Goal: Connect with others: Connect with others

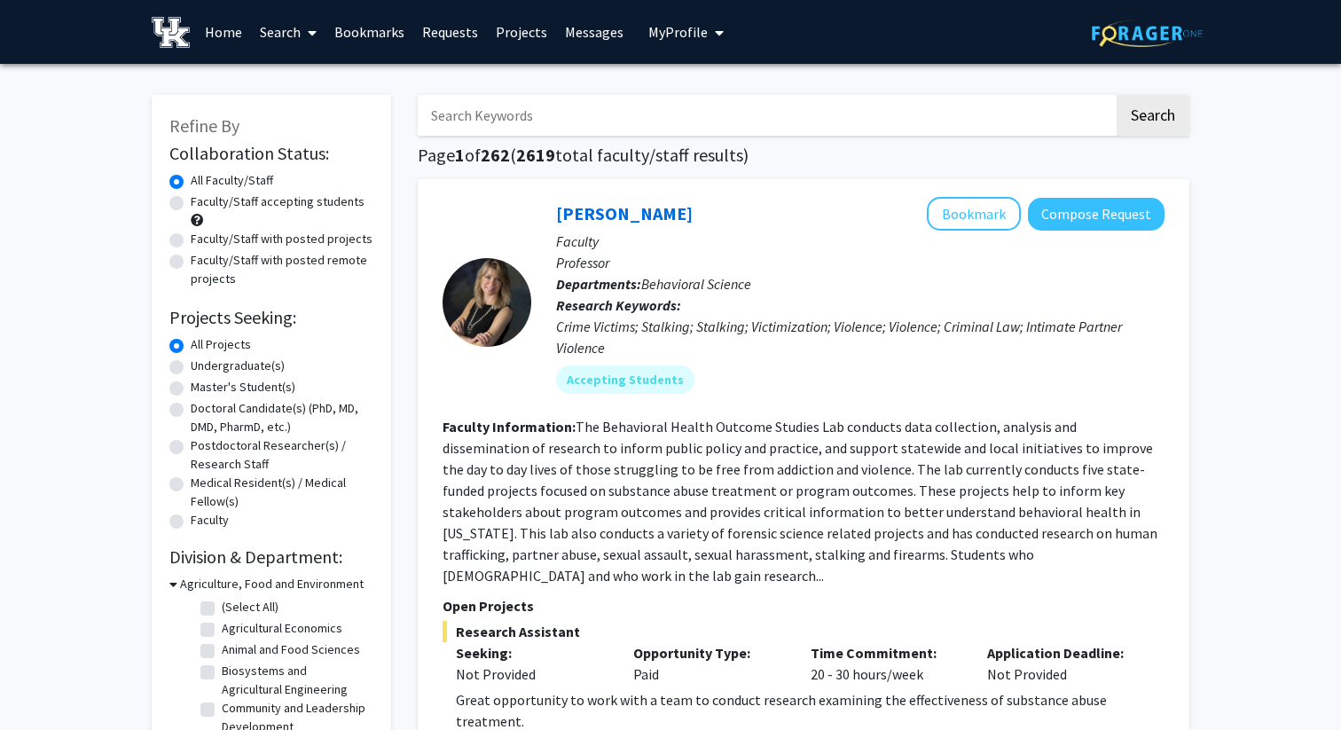
click at [692, 152] on h1 "Page 1 of 262 ( 2619 total faculty/staff results)" at bounding box center [804, 155] width 772 height 21
click at [708, 51] on span "My profile dropdown to access profile and logout" at bounding box center [716, 33] width 16 height 62
click at [687, 41] on button "My Profile" at bounding box center [686, 32] width 86 height 64
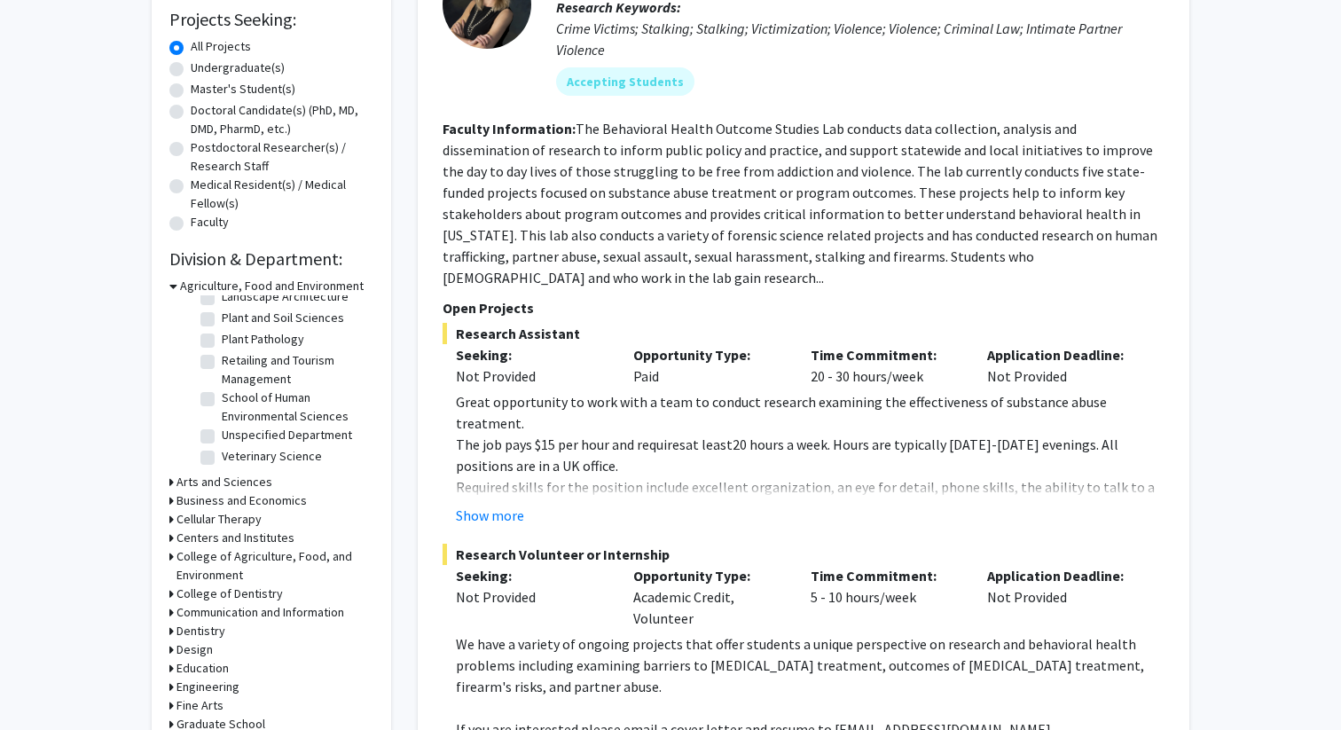
scroll to position [290, 0]
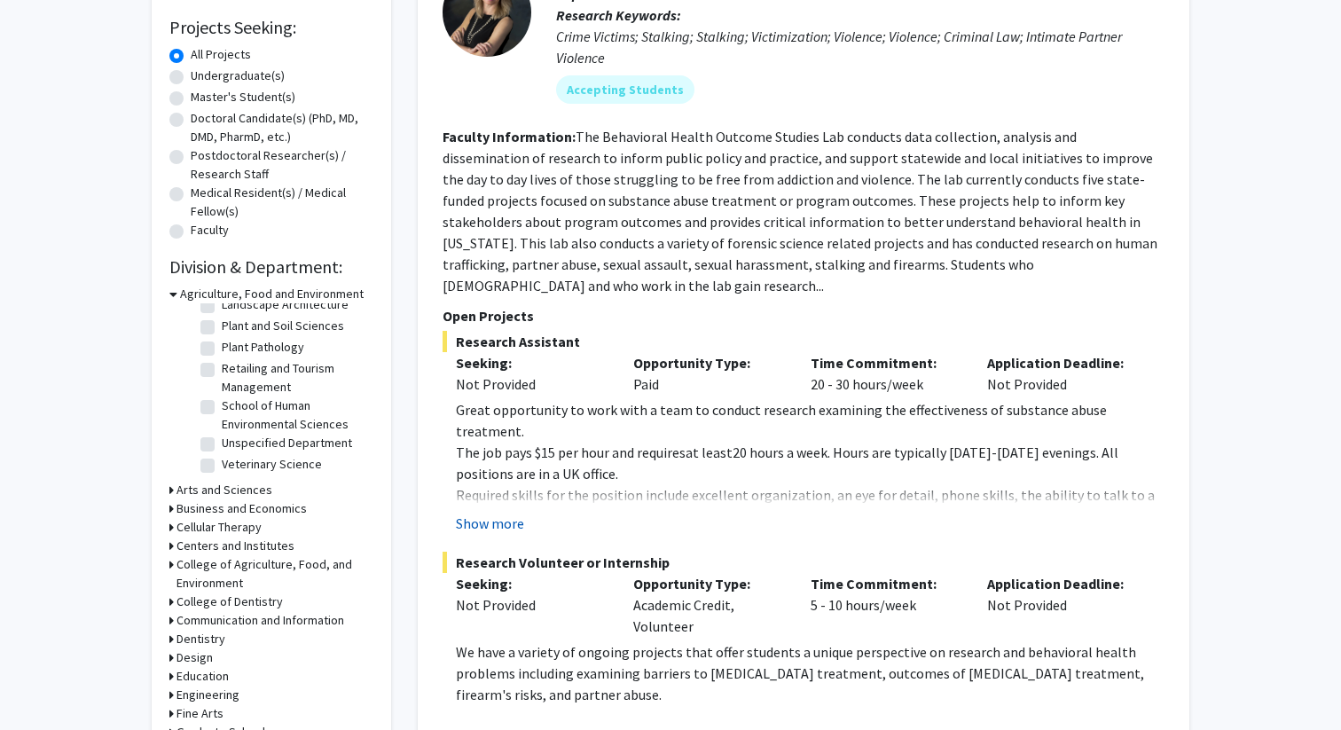
click at [484, 513] on button "Show more" at bounding box center [490, 523] width 68 height 21
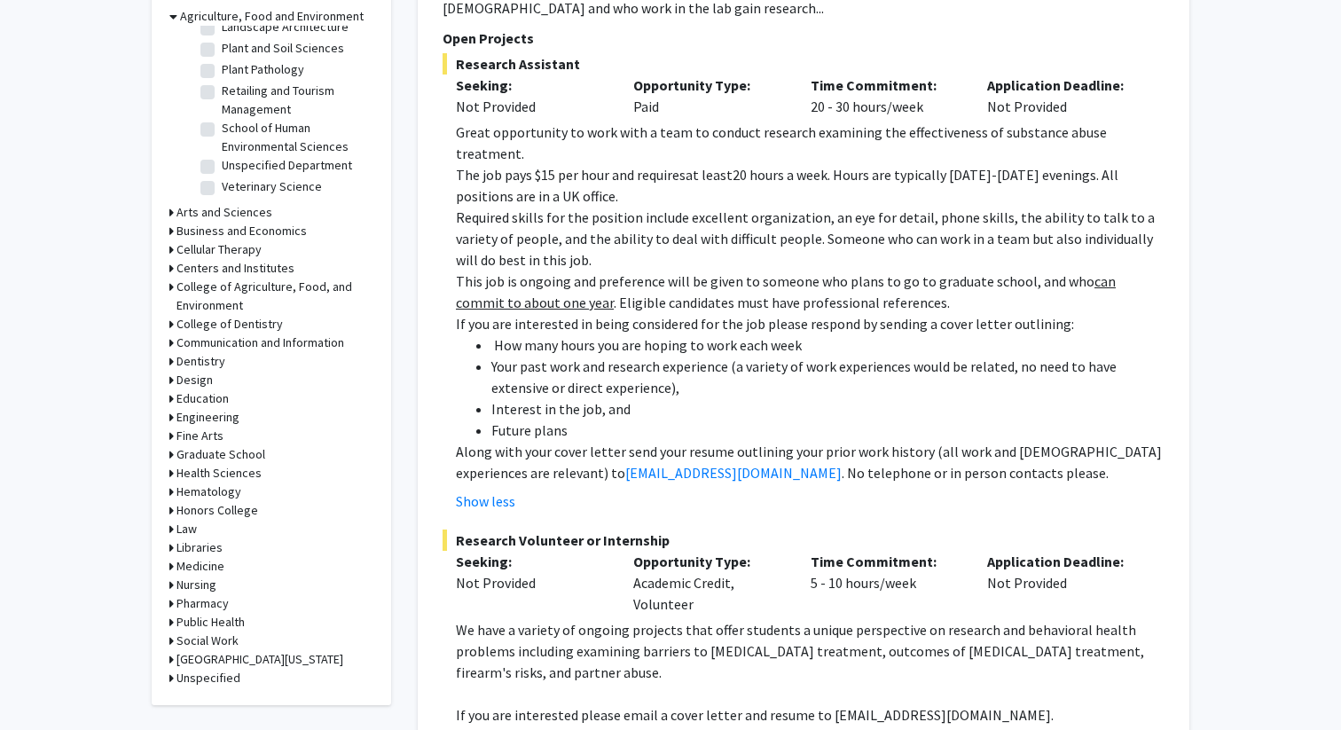
scroll to position [0, 0]
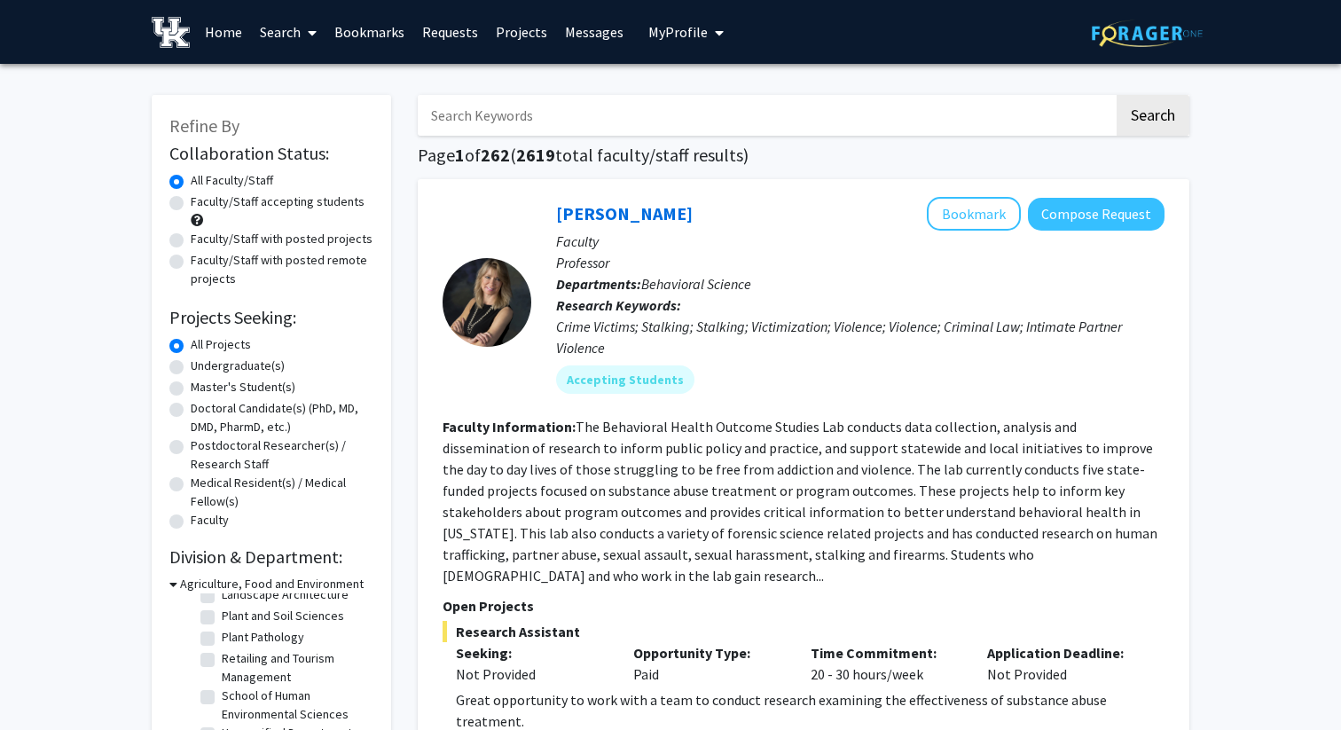
click at [560, 119] on input "Search Keywords" at bounding box center [766, 115] width 696 height 41
type input "neuroscience"
click at [1117, 95] on button "Search" at bounding box center [1153, 115] width 73 height 41
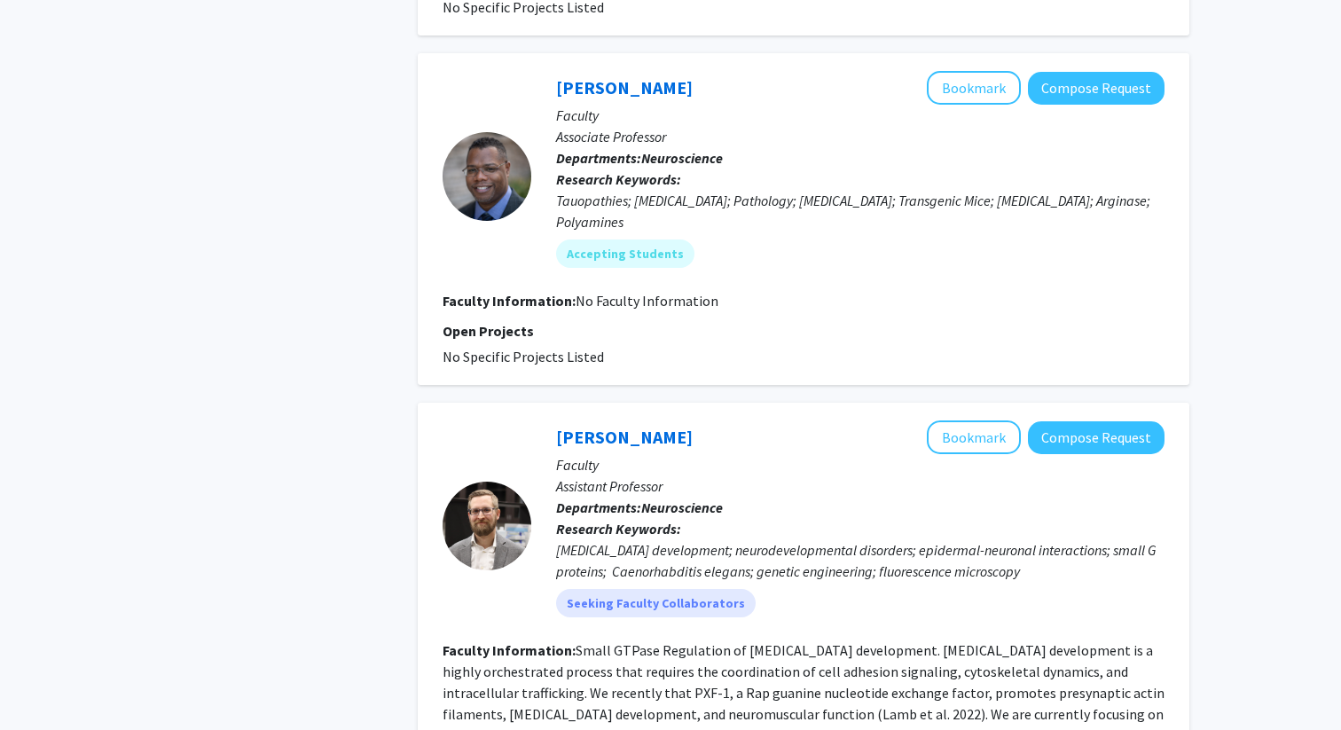
scroll to position [3170, 0]
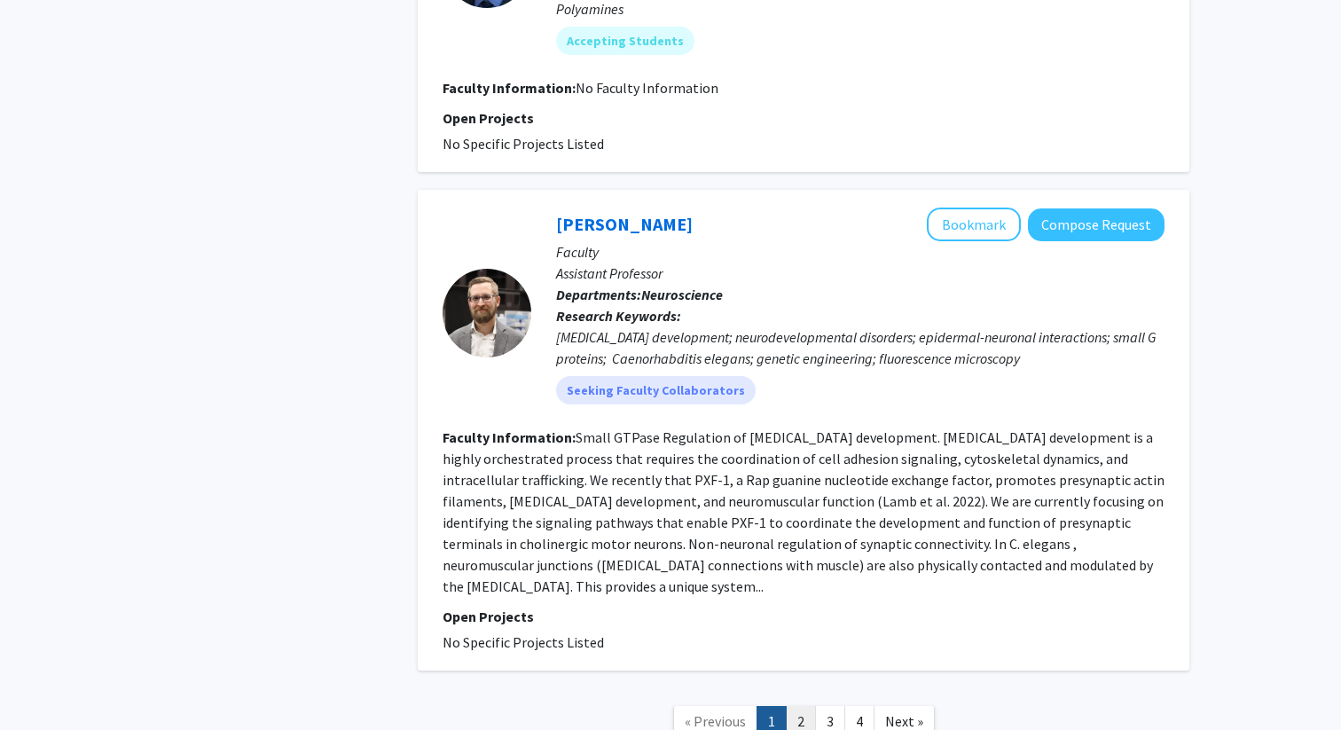
click at [800, 706] on link "2" at bounding box center [801, 721] width 30 height 31
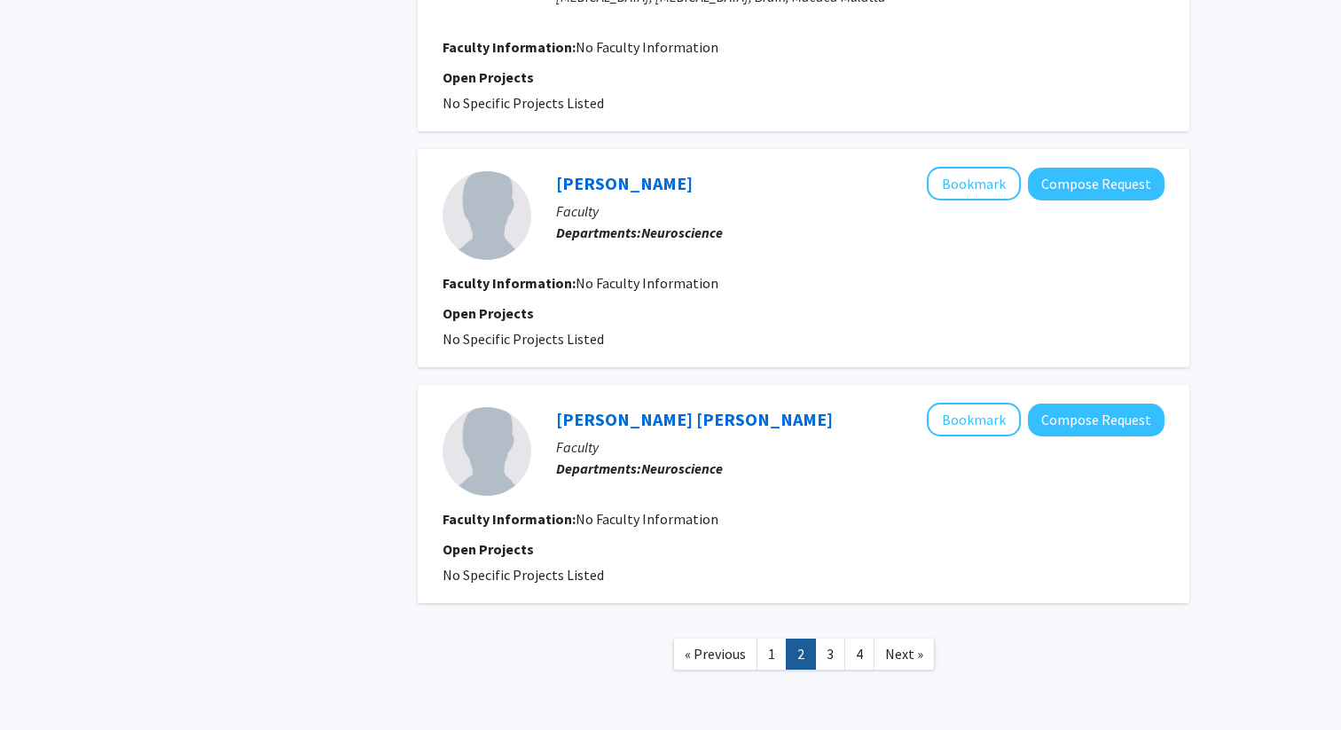
scroll to position [2646, 0]
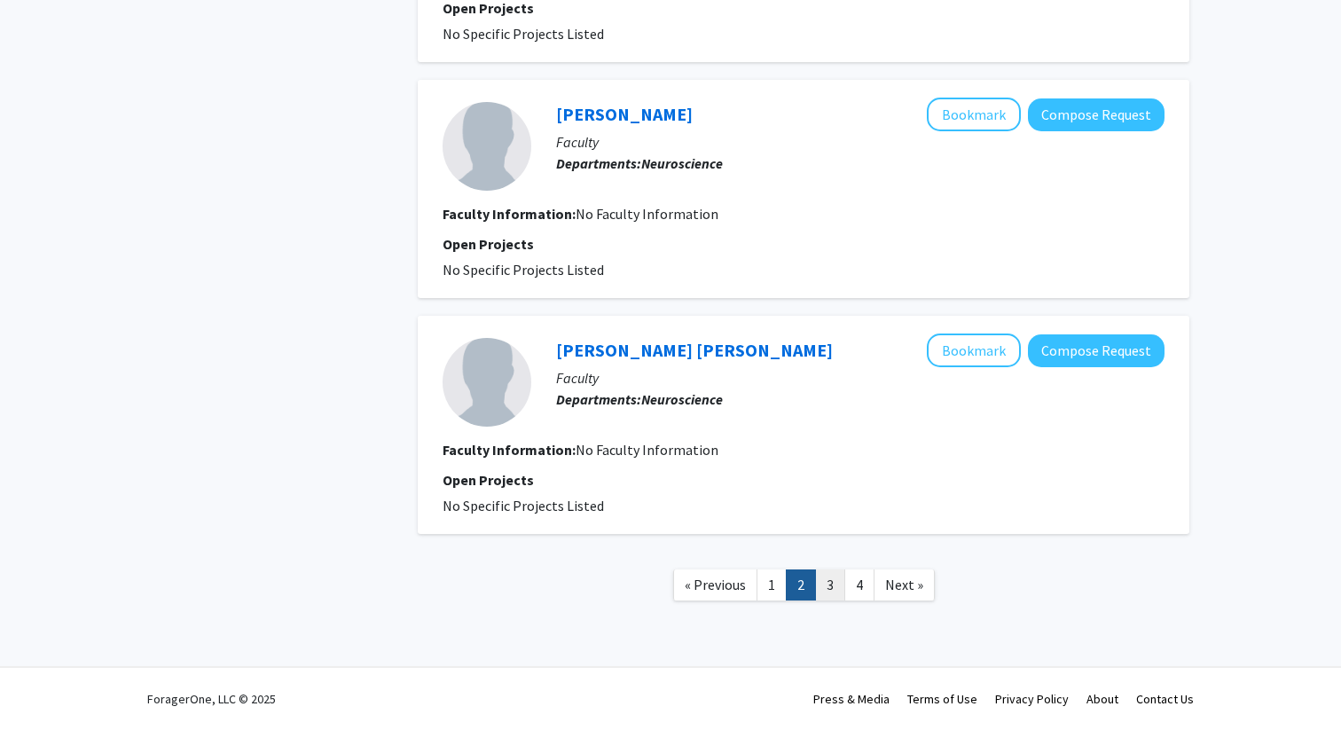
click at [822, 583] on link "3" at bounding box center [830, 584] width 30 height 31
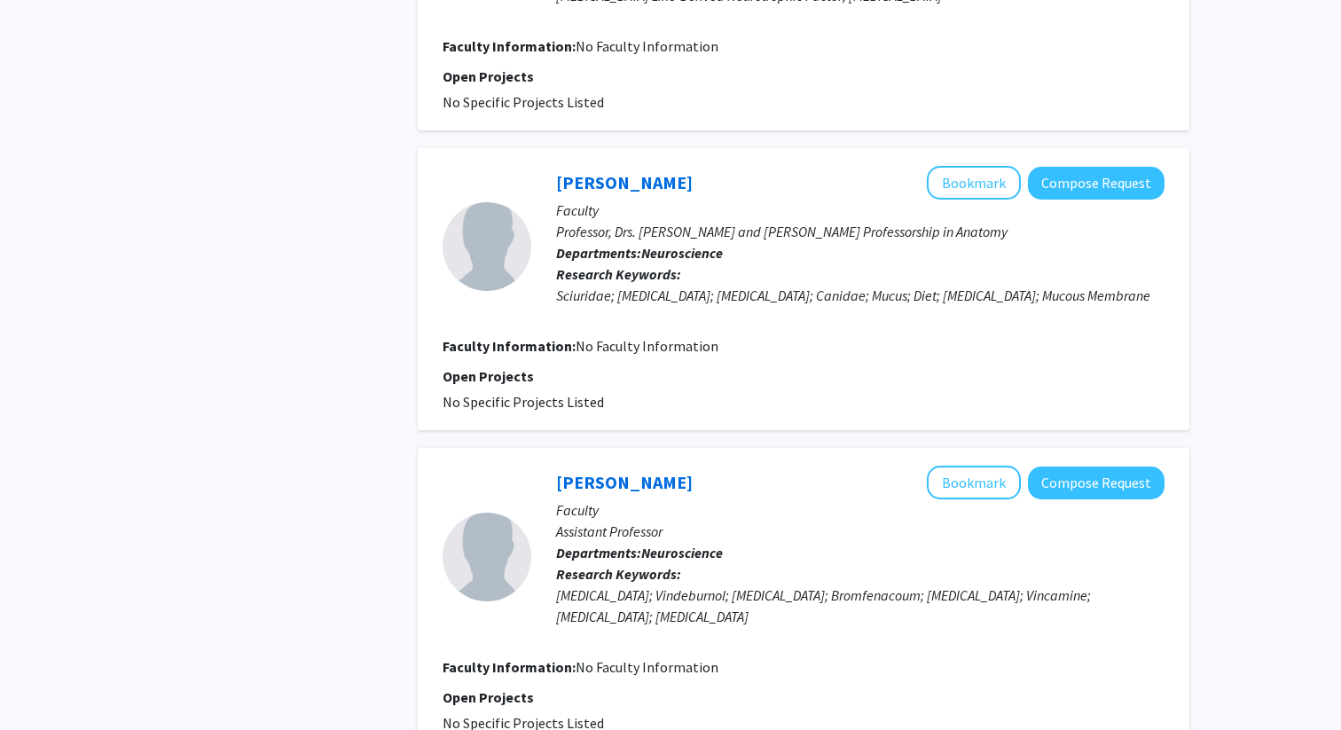
scroll to position [2817, 0]
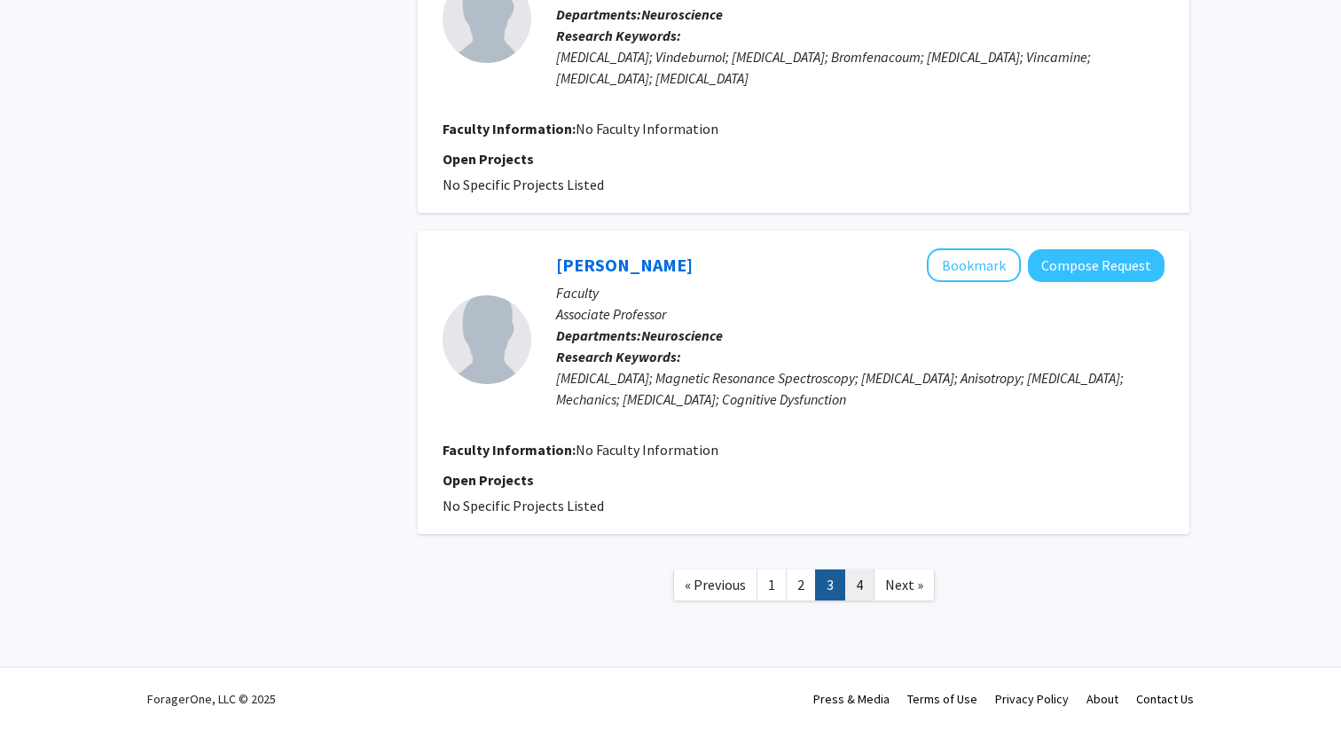
click at [860, 591] on link "4" at bounding box center [859, 584] width 30 height 31
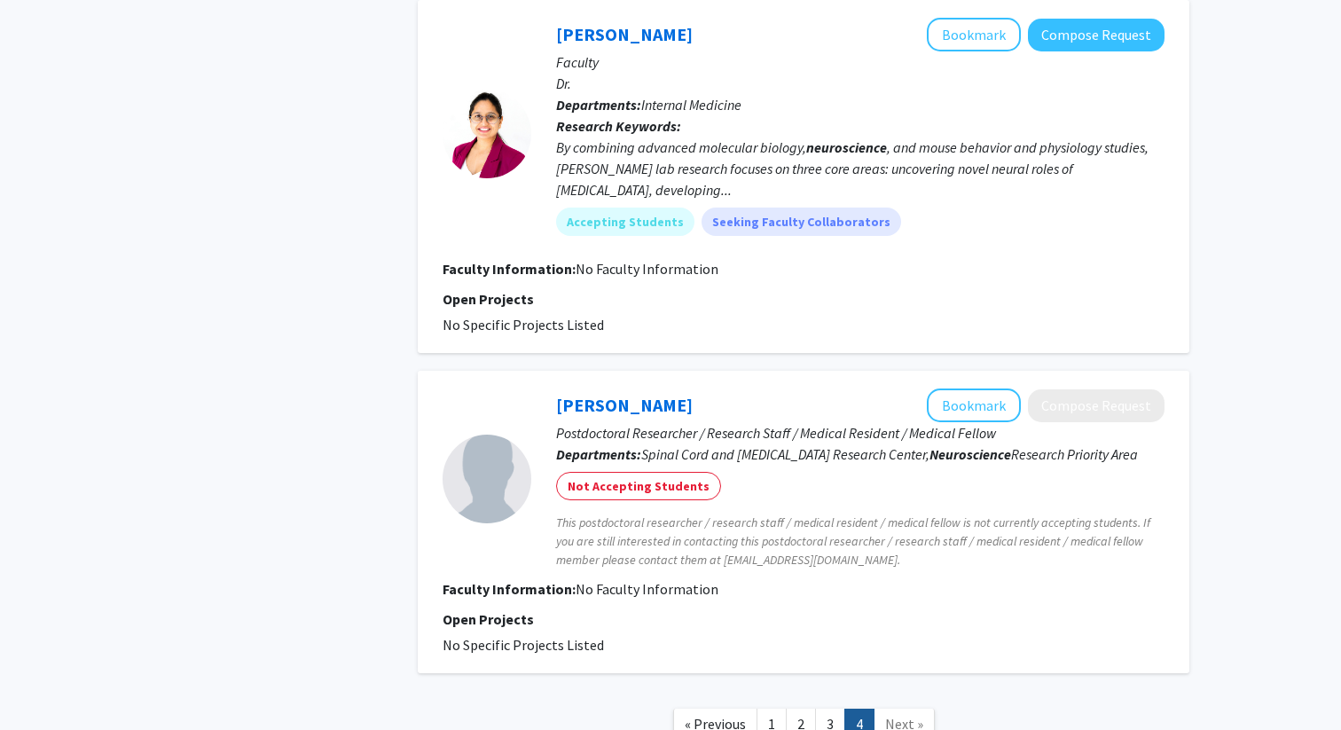
scroll to position [3135, 0]
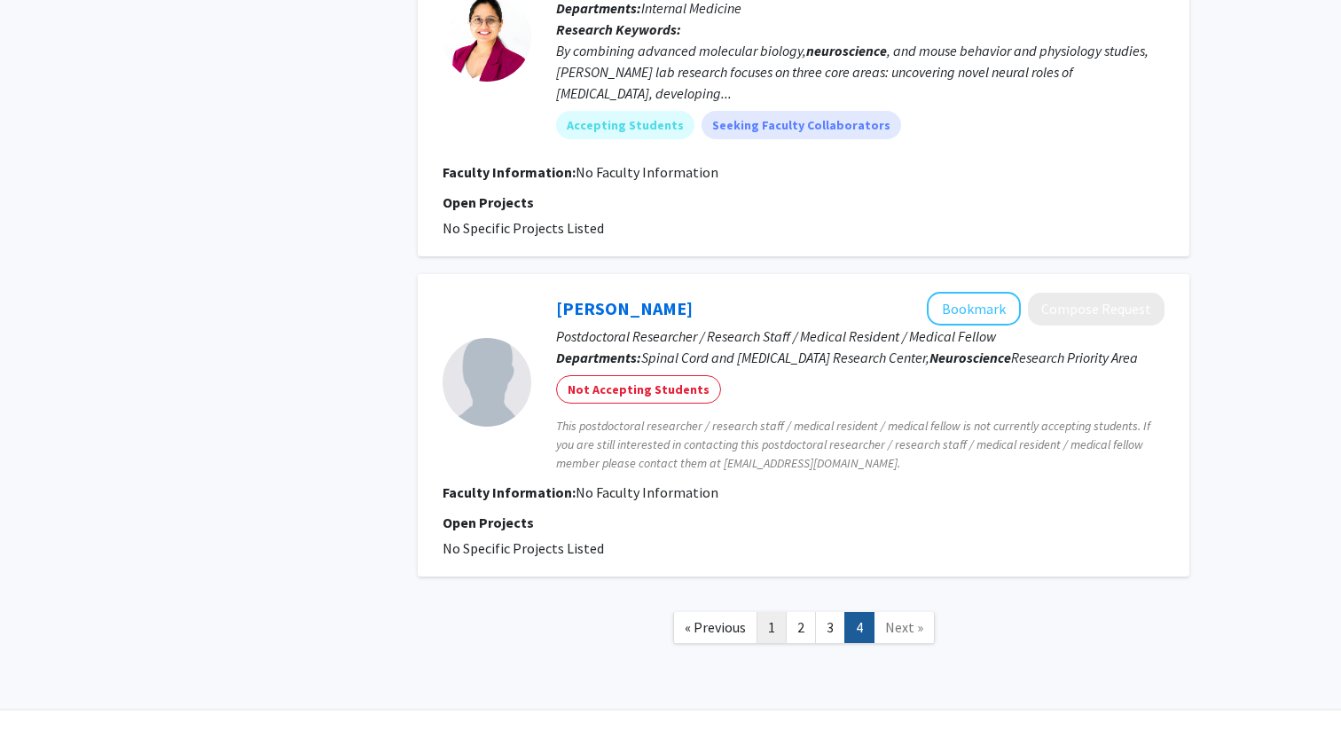
click at [766, 612] on link "1" at bounding box center [771, 627] width 30 height 31
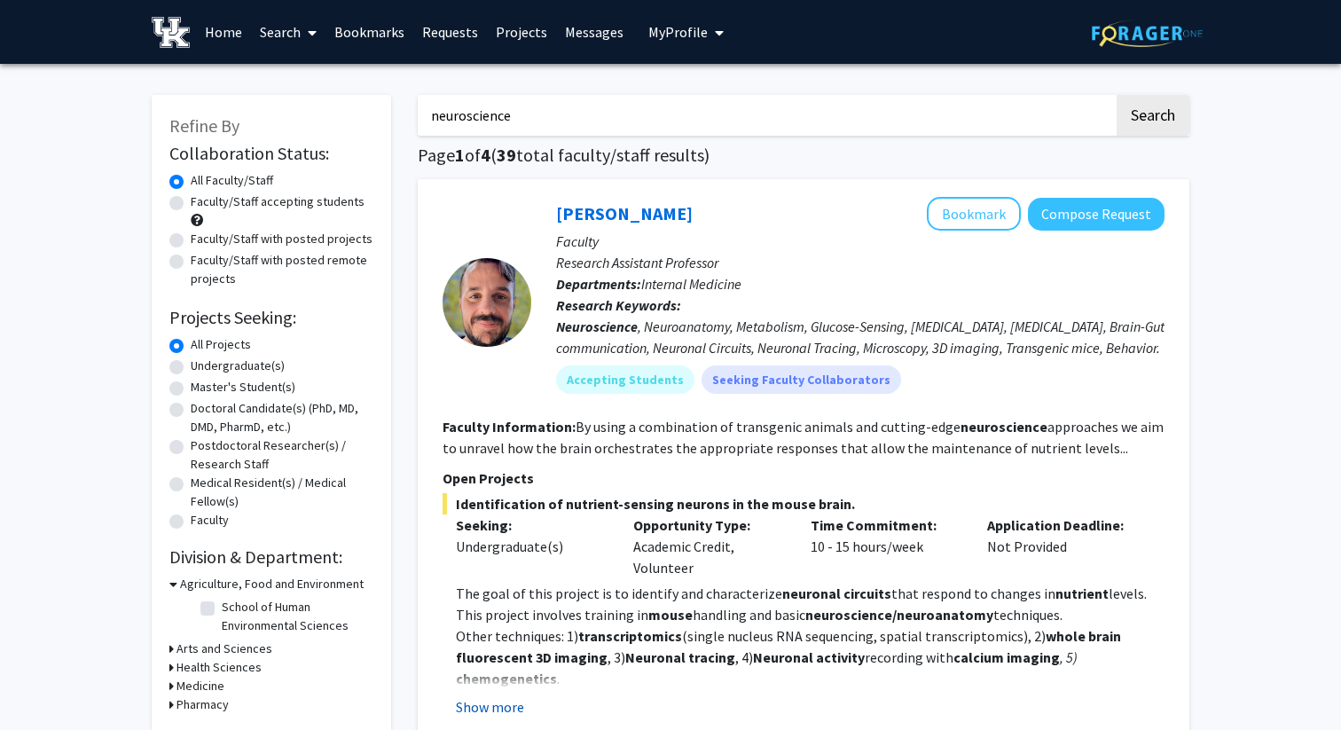
click at [495, 697] on button "Show more" at bounding box center [490, 706] width 68 height 21
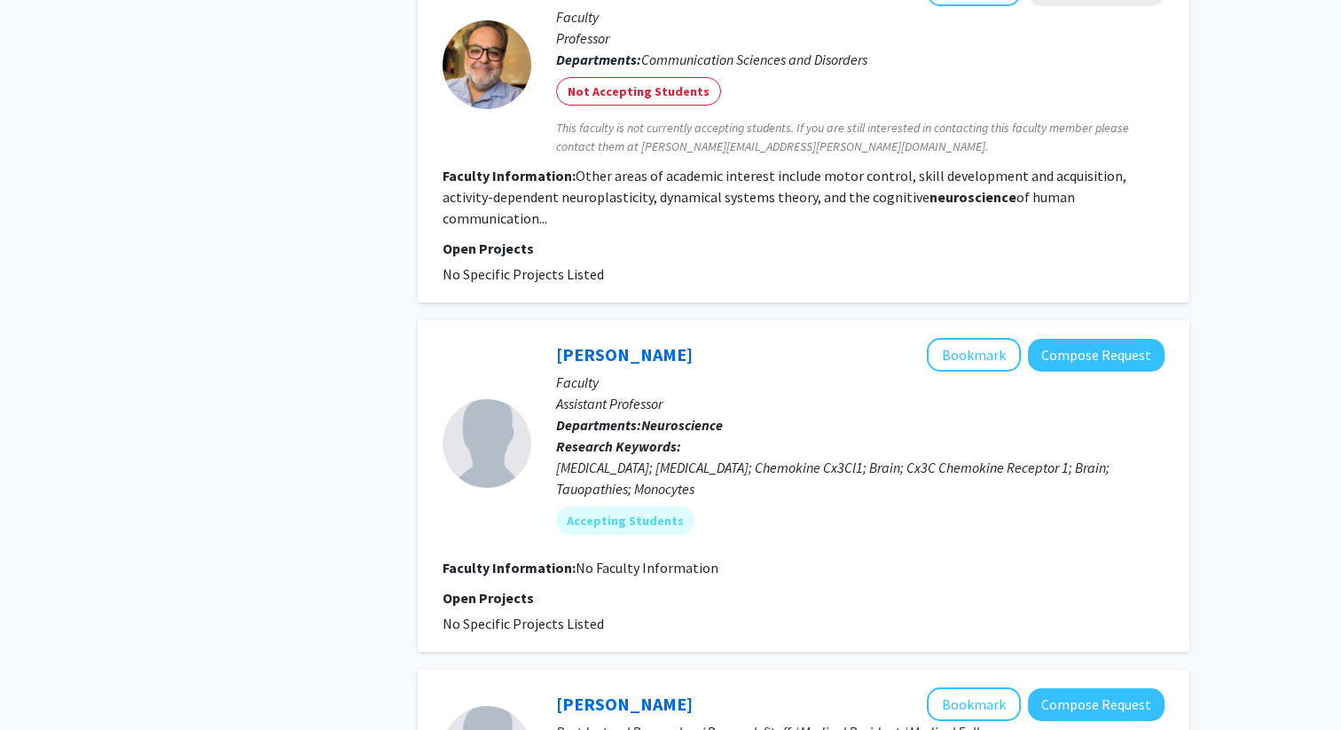
scroll to position [2227, 0]
drag, startPoint x: 553, startPoint y: 331, endPoint x: 699, endPoint y: 344, distance: 146.0
click at [700, 344] on div "[PERSON_NAME] Bookmark Compose Request Faculty Assistant Professor Departments:…" at bounding box center [847, 442] width 633 height 210
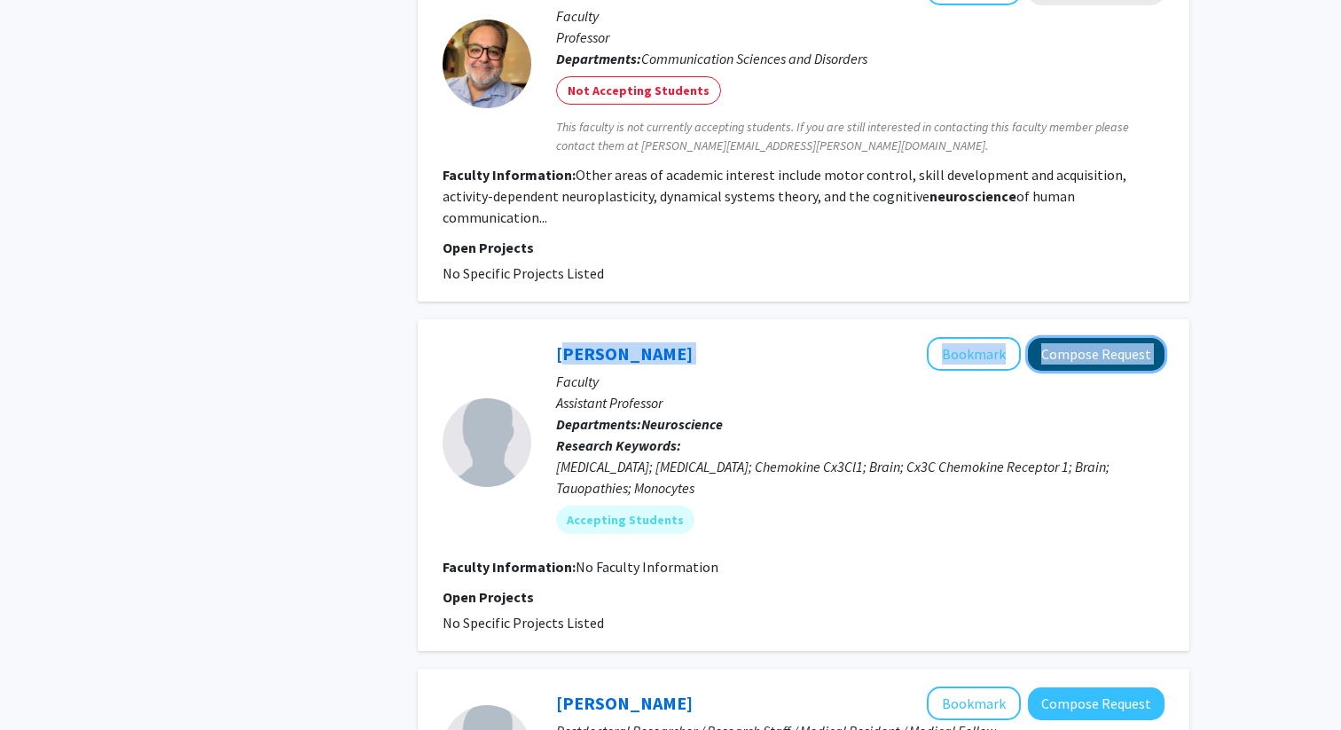
click at [1079, 338] on button "Compose Request" at bounding box center [1096, 354] width 137 height 33
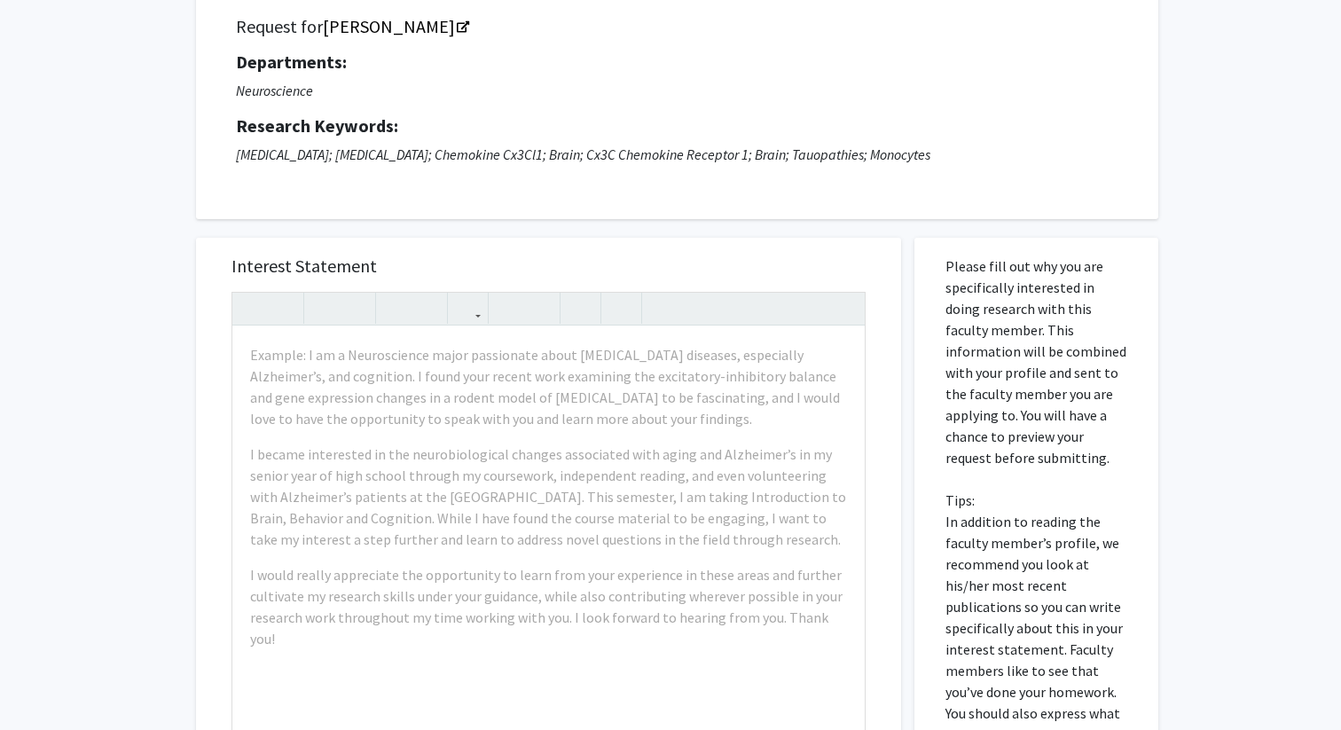
scroll to position [153, 0]
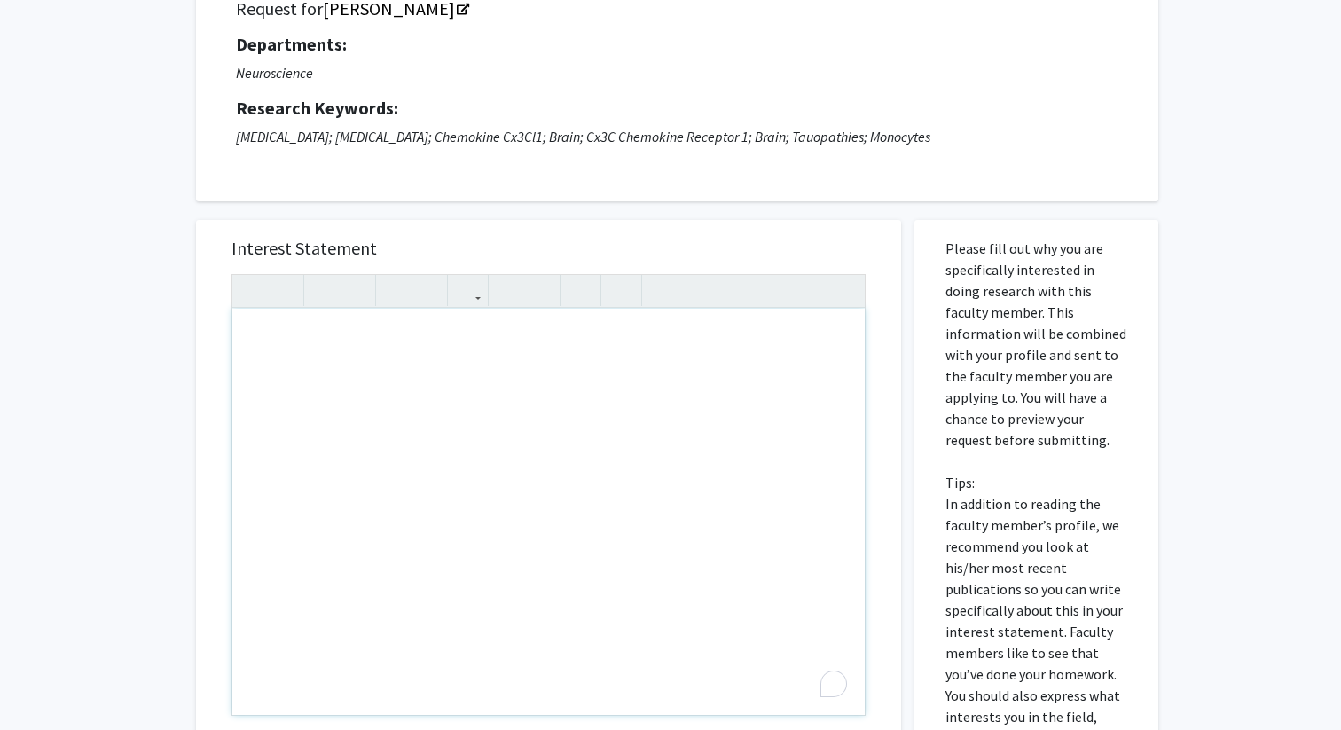
drag, startPoint x: 745, startPoint y: 344, endPoint x: 755, endPoint y: 409, distance: 65.5
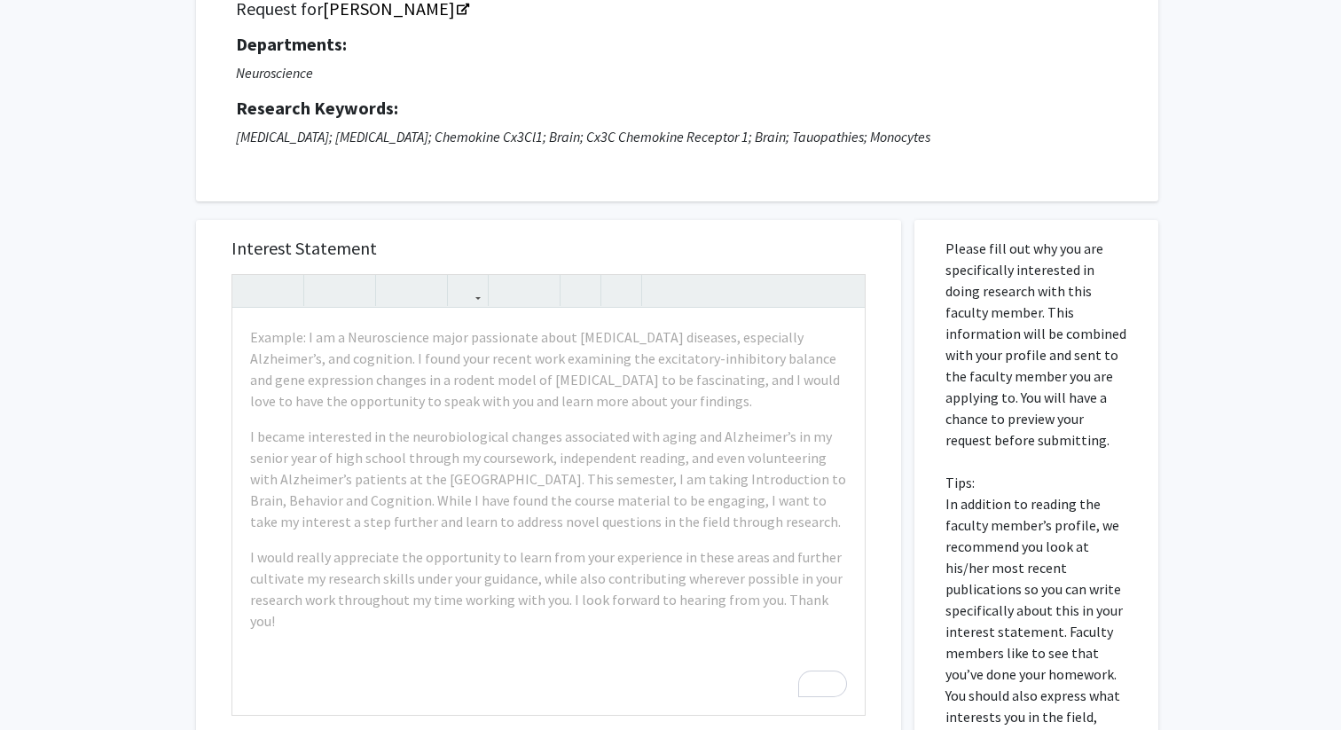
click at [764, 247] on h5 "Interest Statement" at bounding box center [548, 248] width 634 height 21
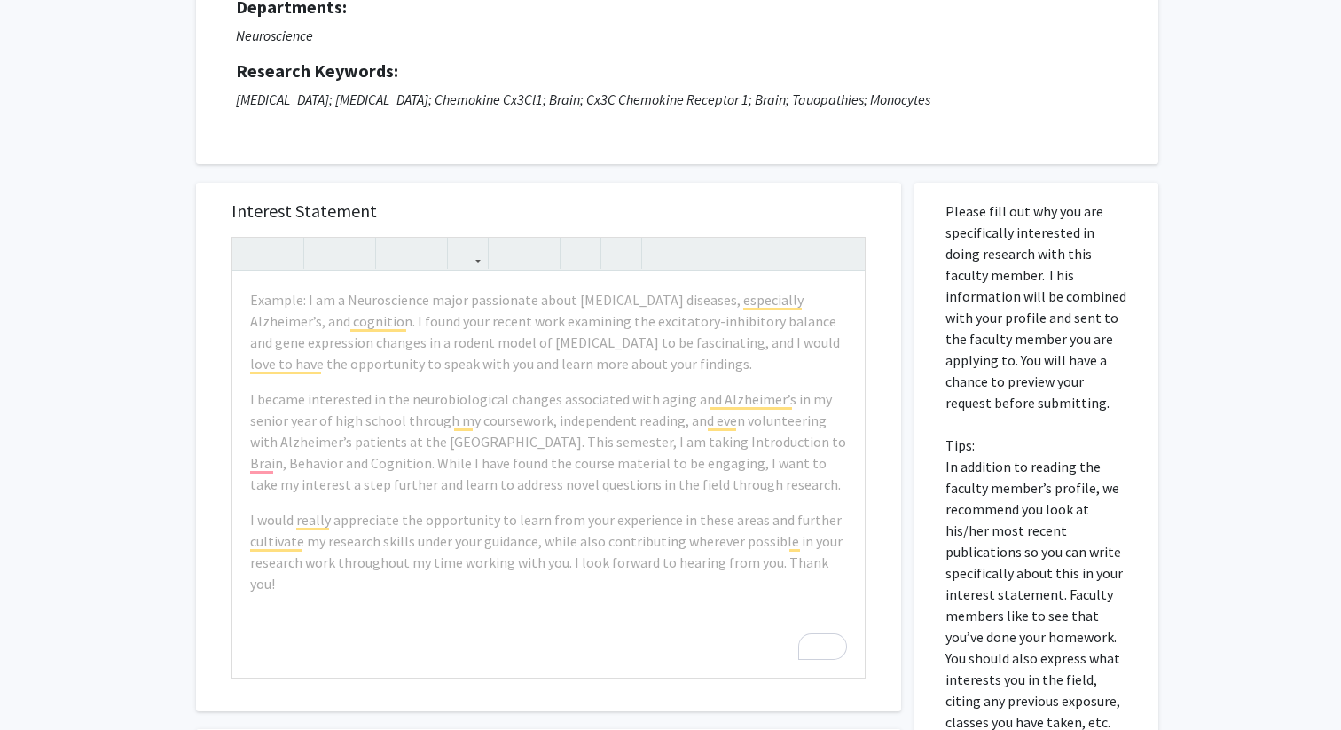
scroll to position [0, 0]
